Goal: Communication & Community: Answer question/provide support

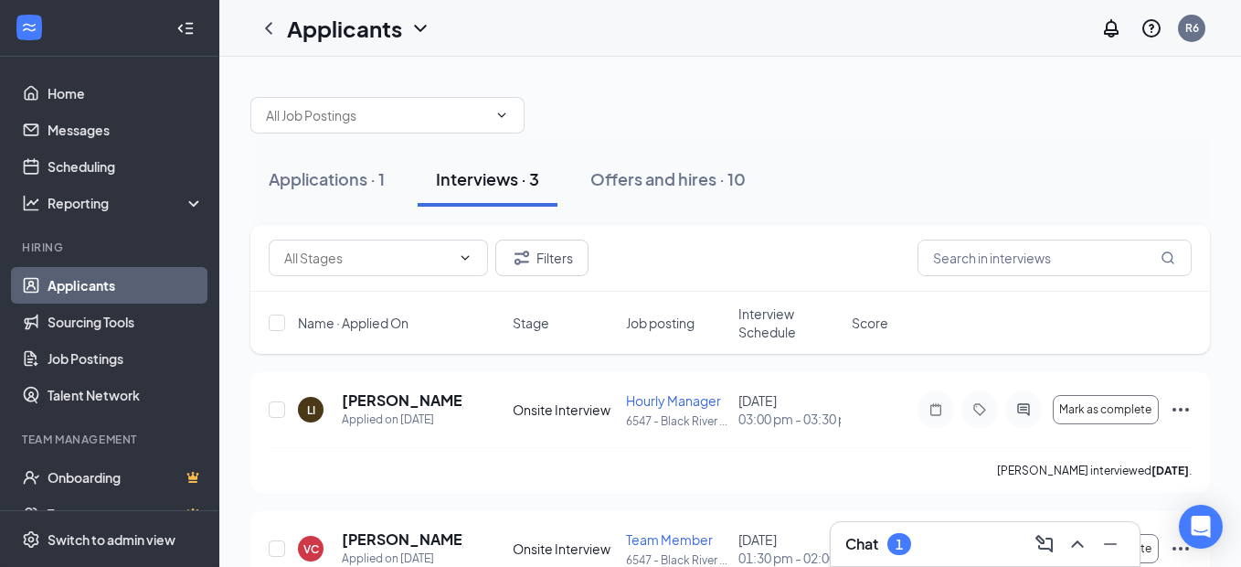
click at [969, 535] on div "Chat 1" at bounding box center [985, 543] width 280 height 29
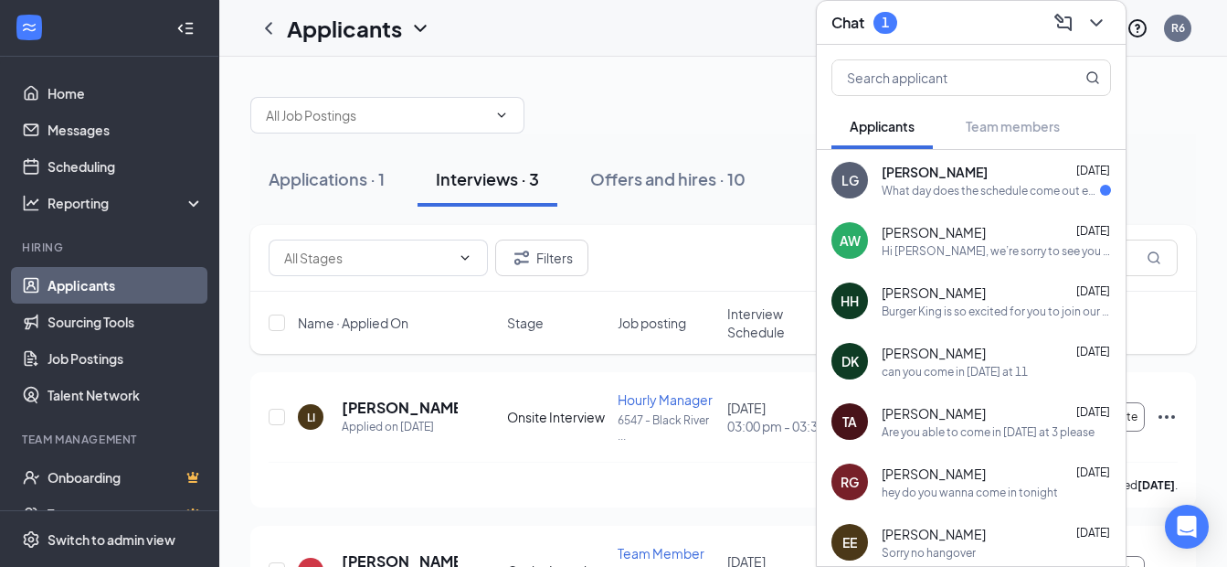
click at [970, 174] on div "[PERSON_NAME] [DATE]" at bounding box center [996, 172] width 229 height 18
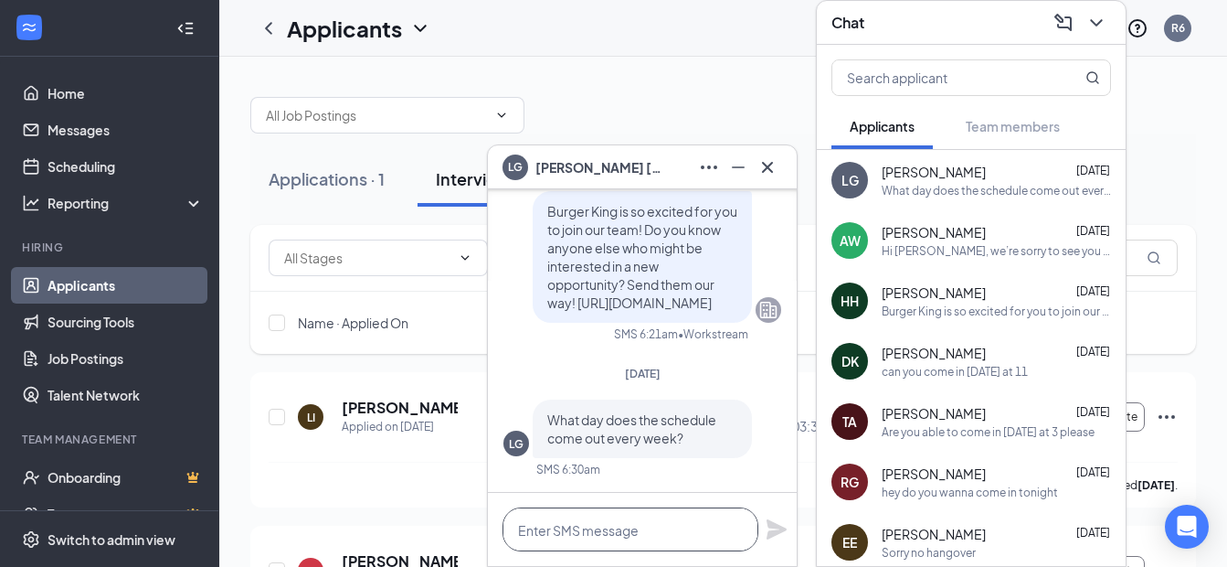
click at [646, 525] on textarea at bounding box center [631, 529] width 256 height 44
click at [767, 167] on icon "Cross" at bounding box center [767, 166] width 11 height 11
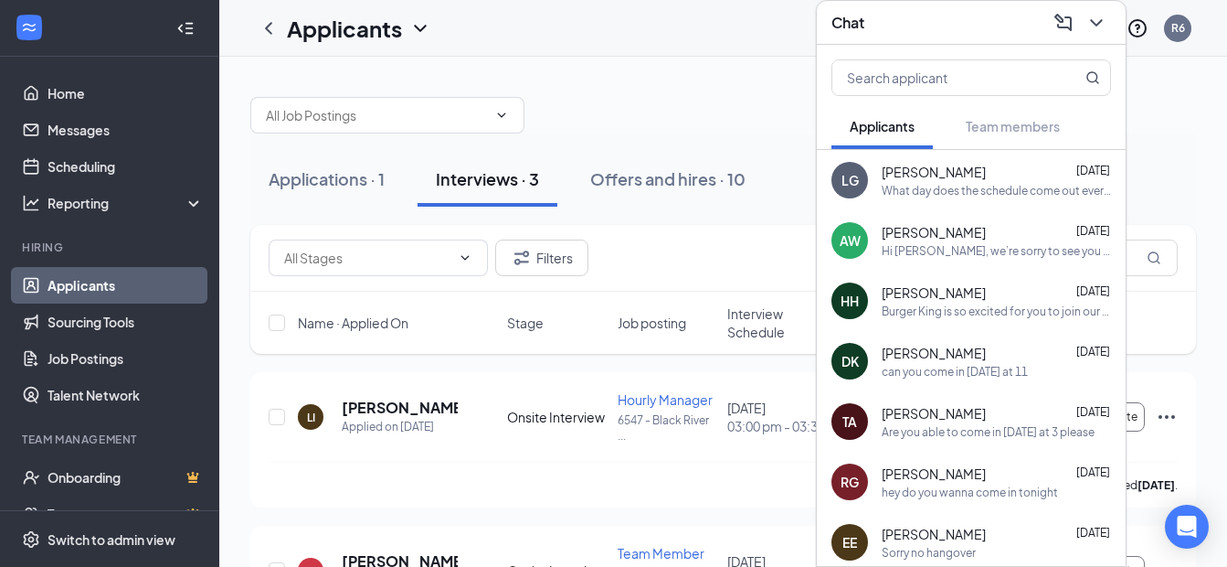
click at [947, 183] on div "What day does the schedule come out every week?" at bounding box center [996, 191] width 229 height 16
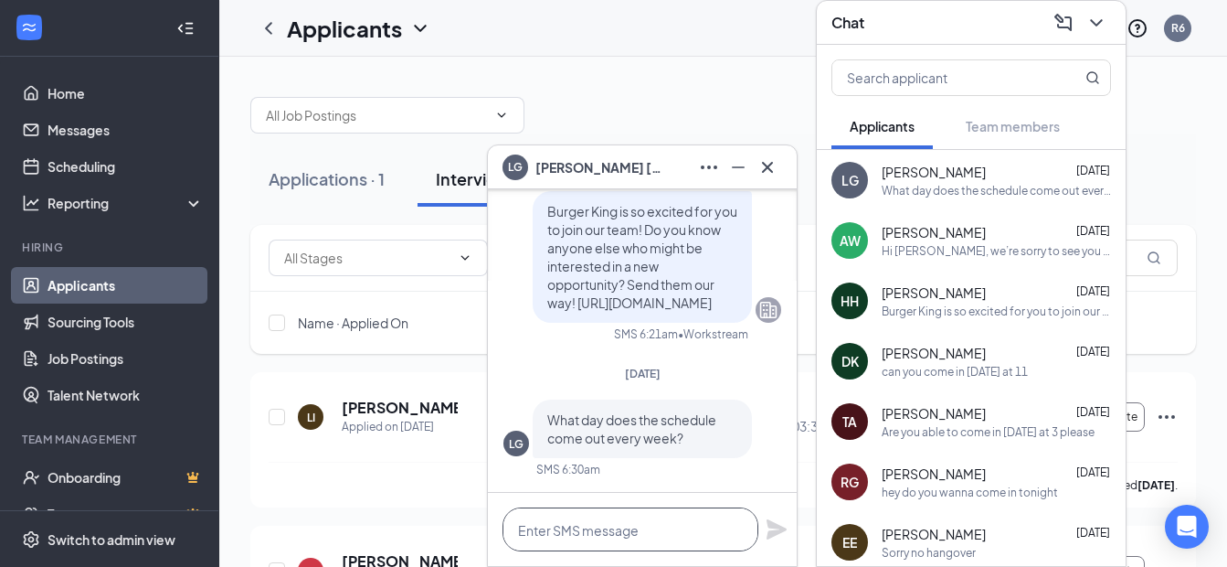
click at [658, 528] on textarea at bounding box center [631, 529] width 256 height 44
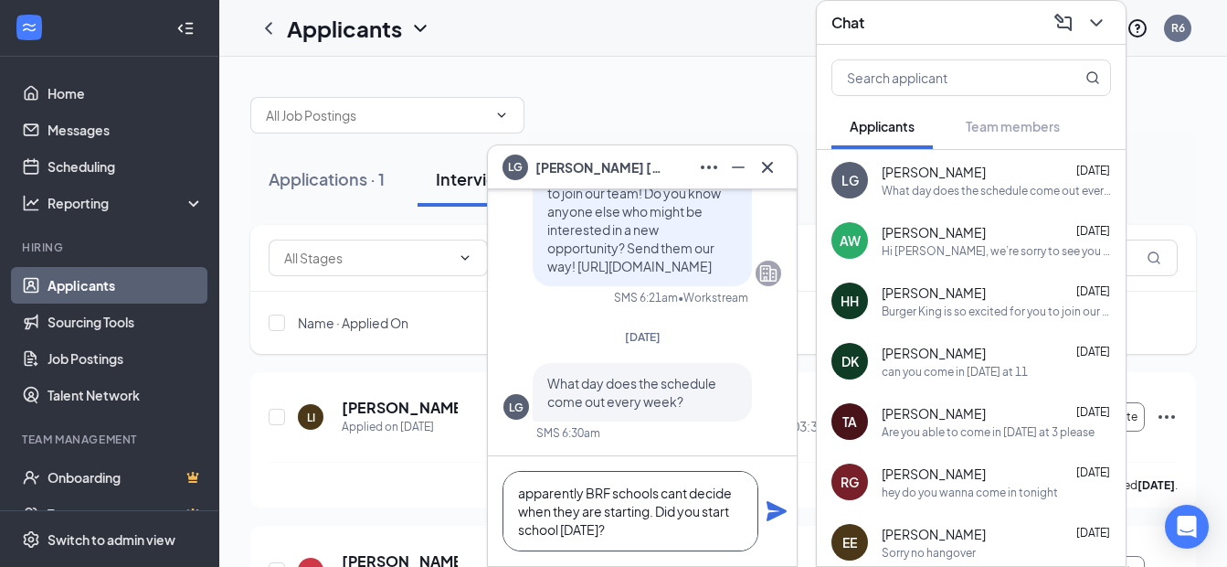
type textarea "apparently BRF schools cant decide when they are starting. Did you start school…"
click at [779, 504] on icon "Plane" at bounding box center [777, 511] width 22 height 22
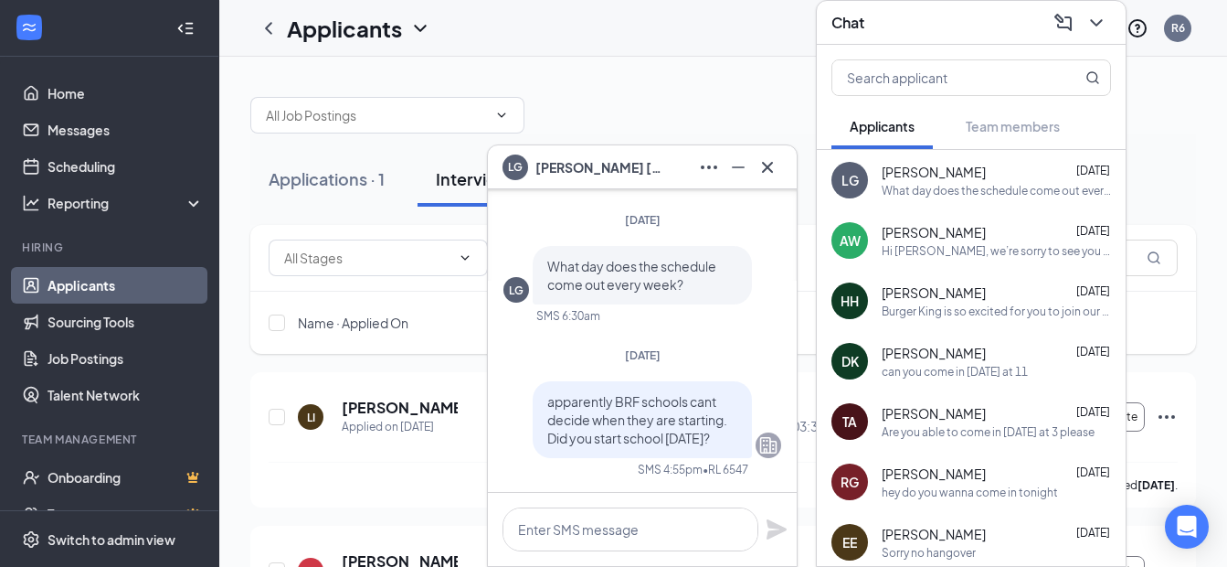
scroll to position [0, 0]
click at [1107, 17] on icon "ChevronDown" at bounding box center [1097, 23] width 22 height 22
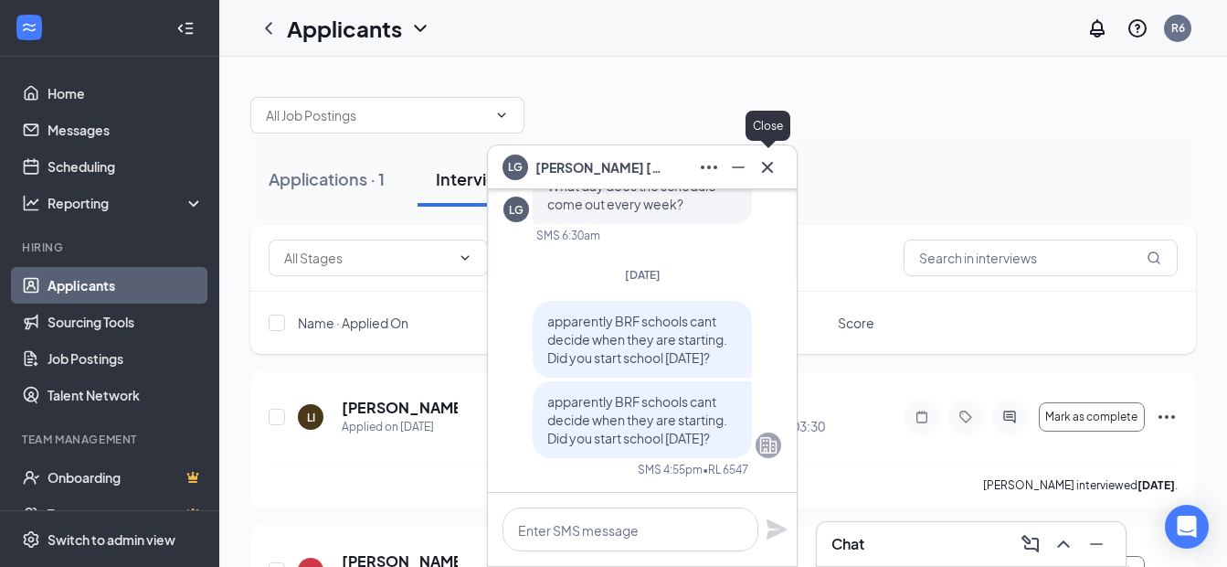
click at [772, 168] on icon "Cross" at bounding box center [768, 167] width 22 height 22
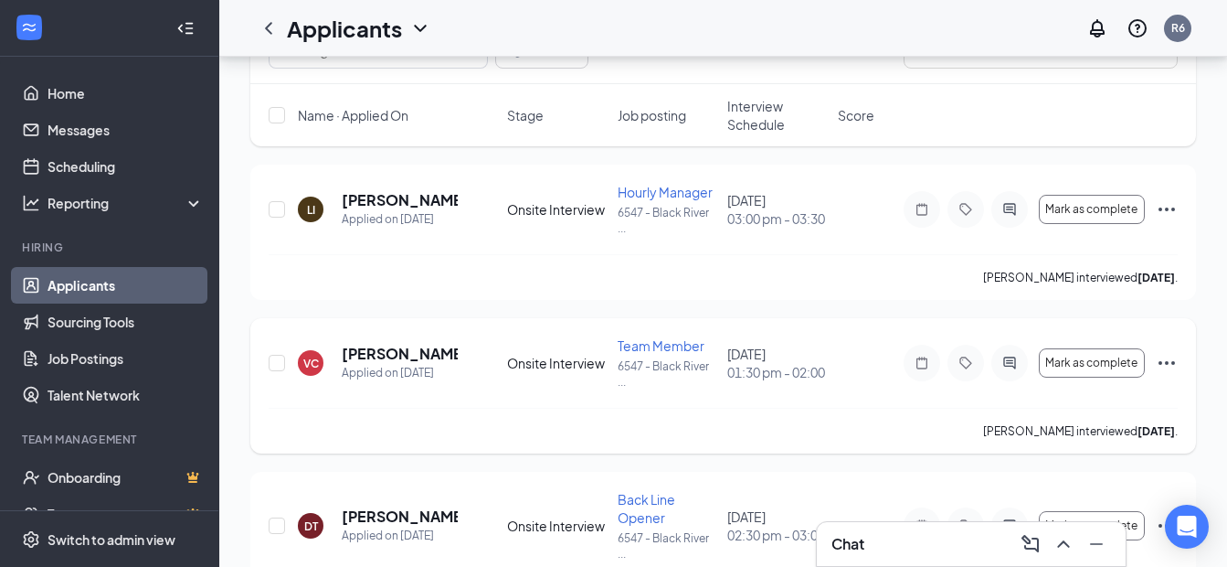
scroll to position [274, 0]
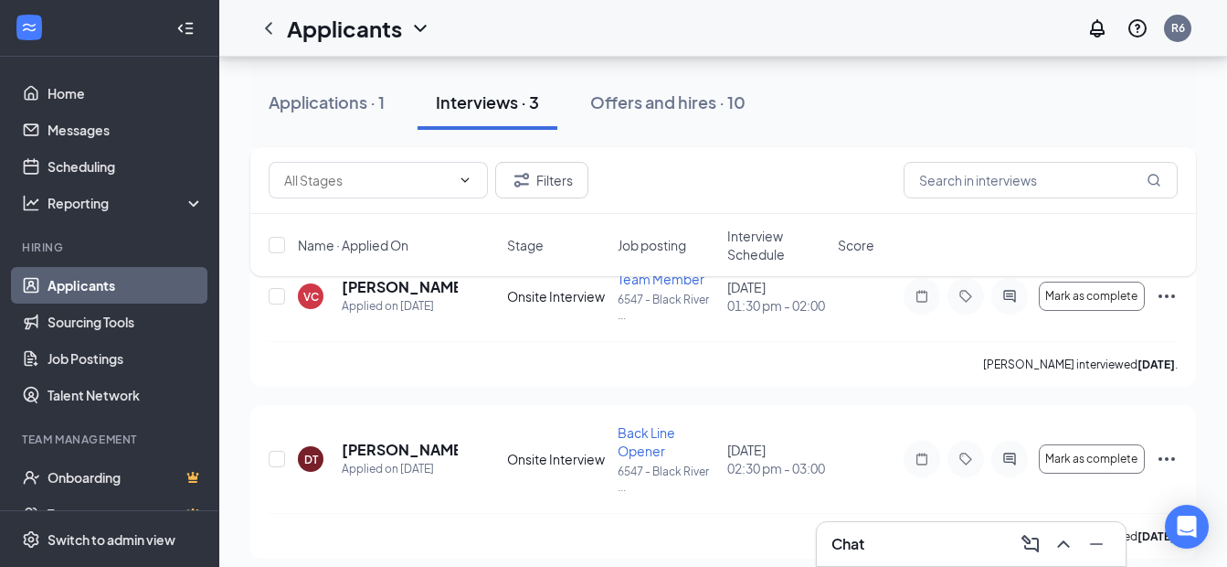
click at [938, 546] on div "Chat" at bounding box center [972, 543] width 280 height 29
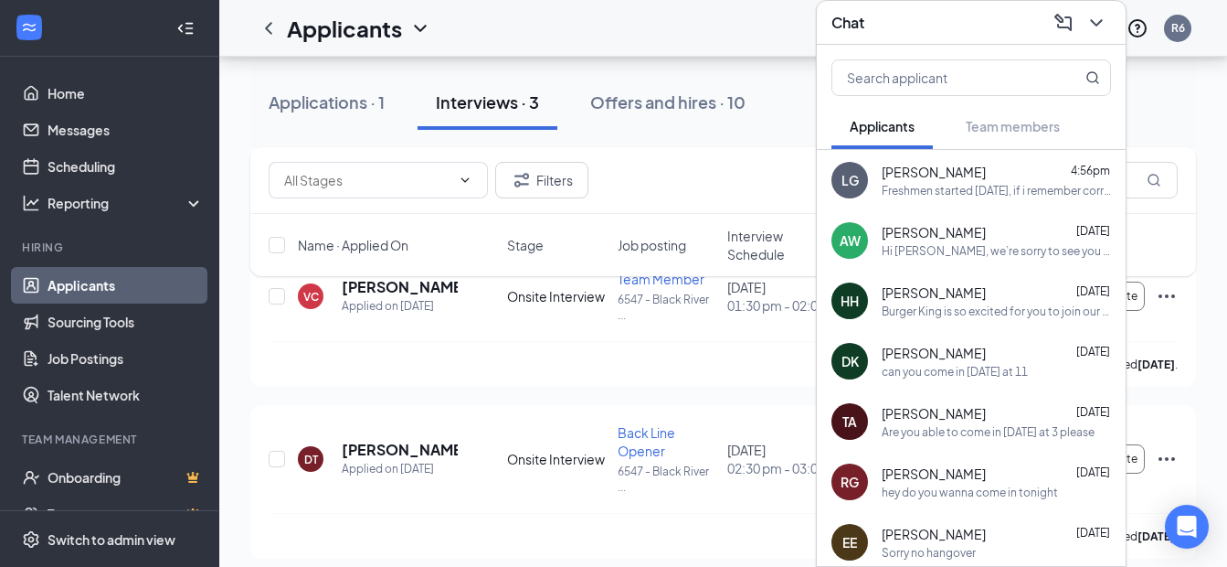
click at [949, 181] on div "[PERSON_NAME] 4:56pm Freshmen started [DATE], if i remember correctly." at bounding box center [996, 181] width 229 height 36
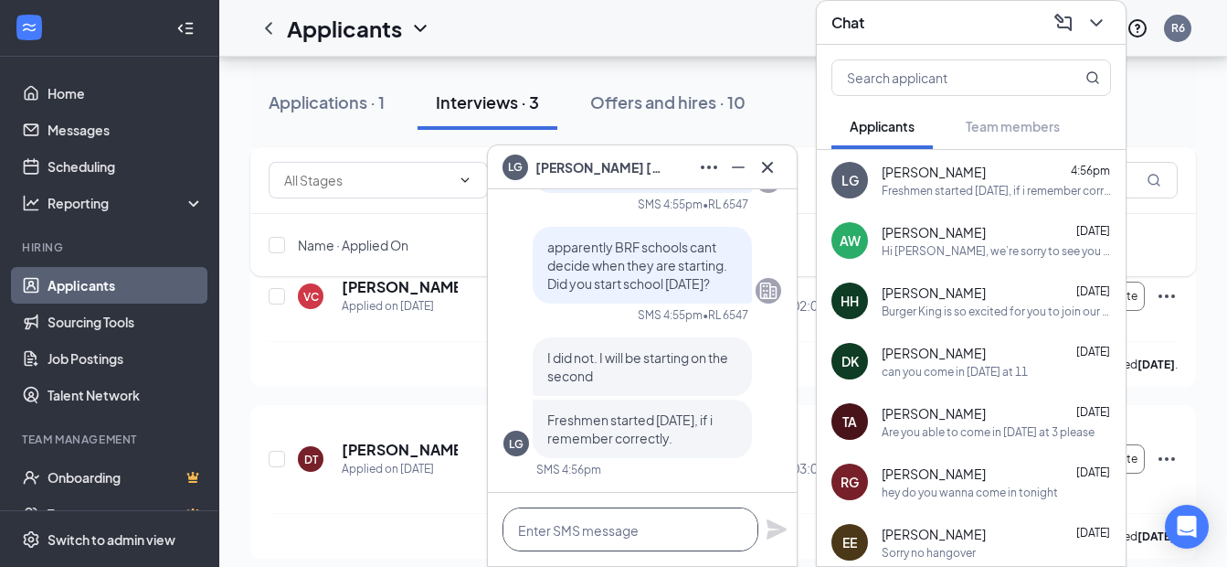
click at [661, 529] on textarea at bounding box center [631, 529] width 256 height 44
